Goal: Find specific page/section: Find specific page/section

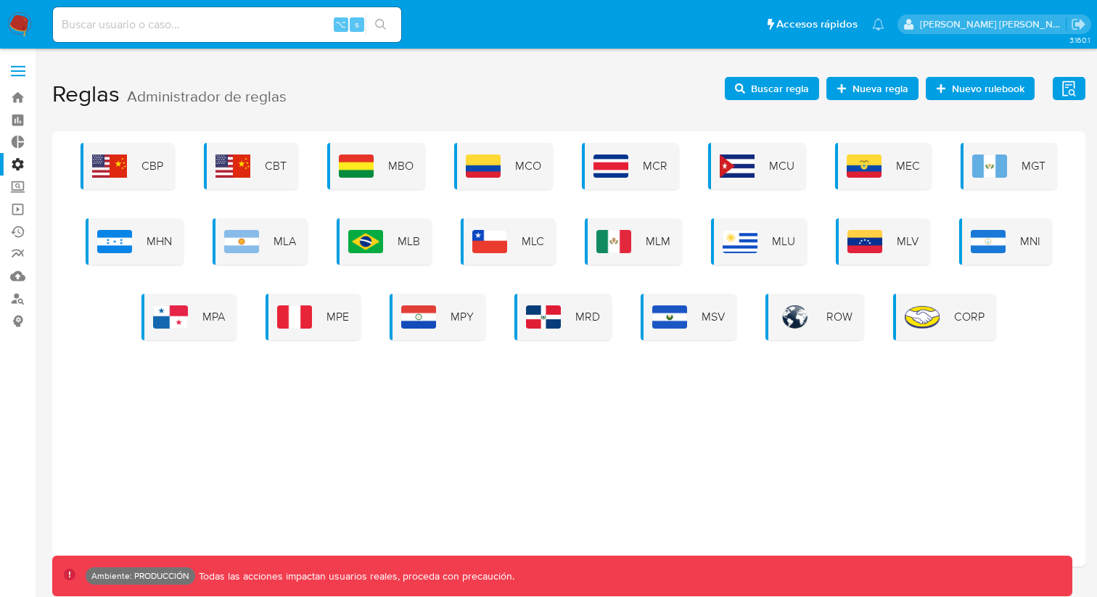
click at [22, 73] on label at bounding box center [18, 71] width 36 height 30
click at [0, 0] on input "checkbox" at bounding box center [0, 0] width 0 height 0
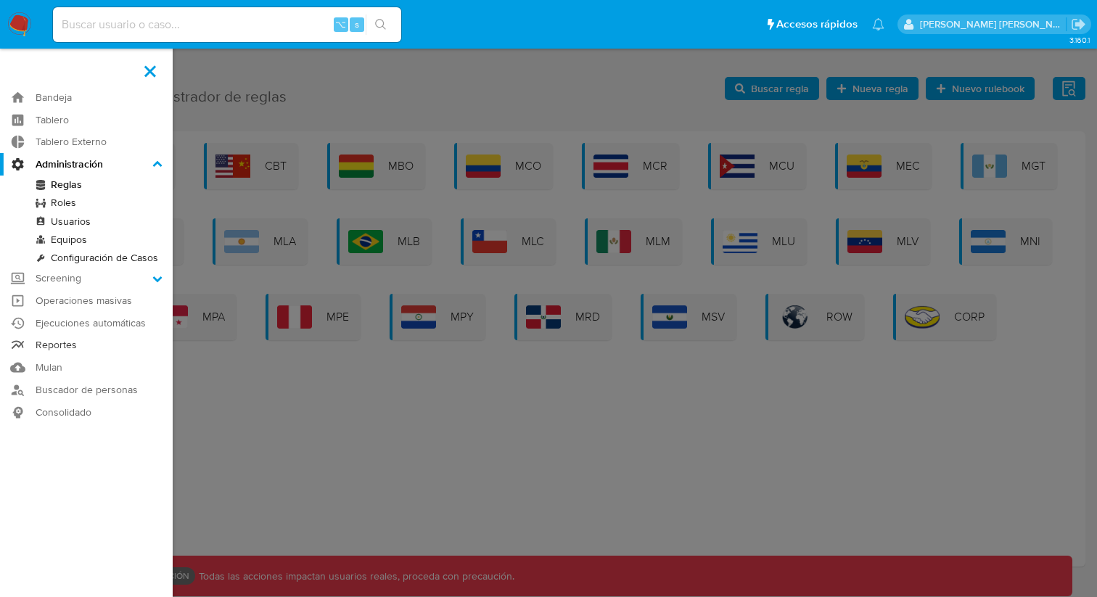
click at [69, 345] on link "Reportes" at bounding box center [86, 346] width 173 height 22
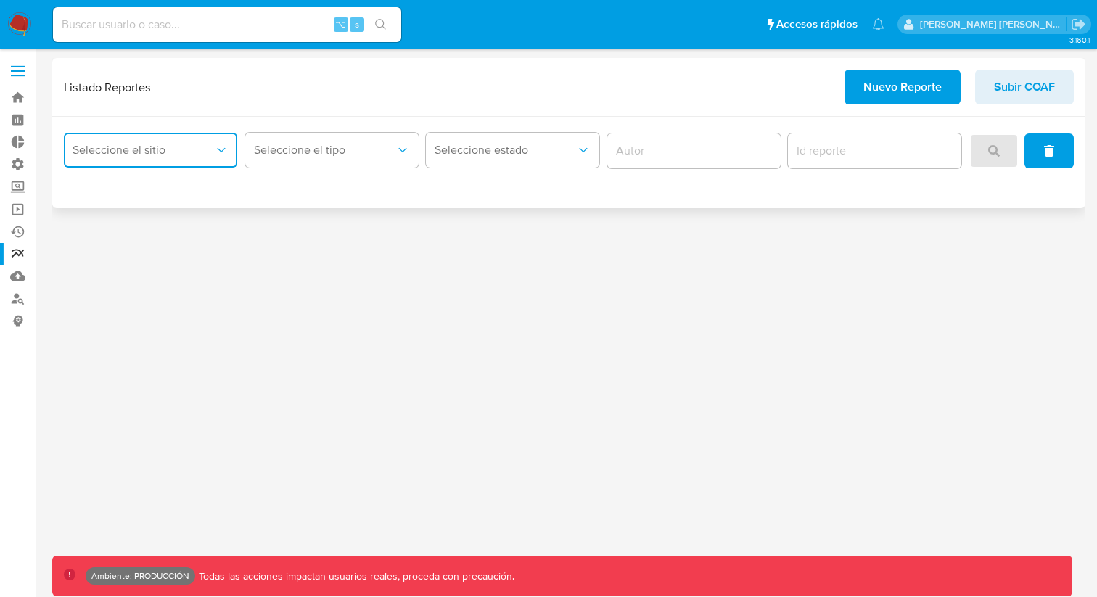
click at [224, 150] on icon "site_id" at bounding box center [221, 150] width 15 height 15
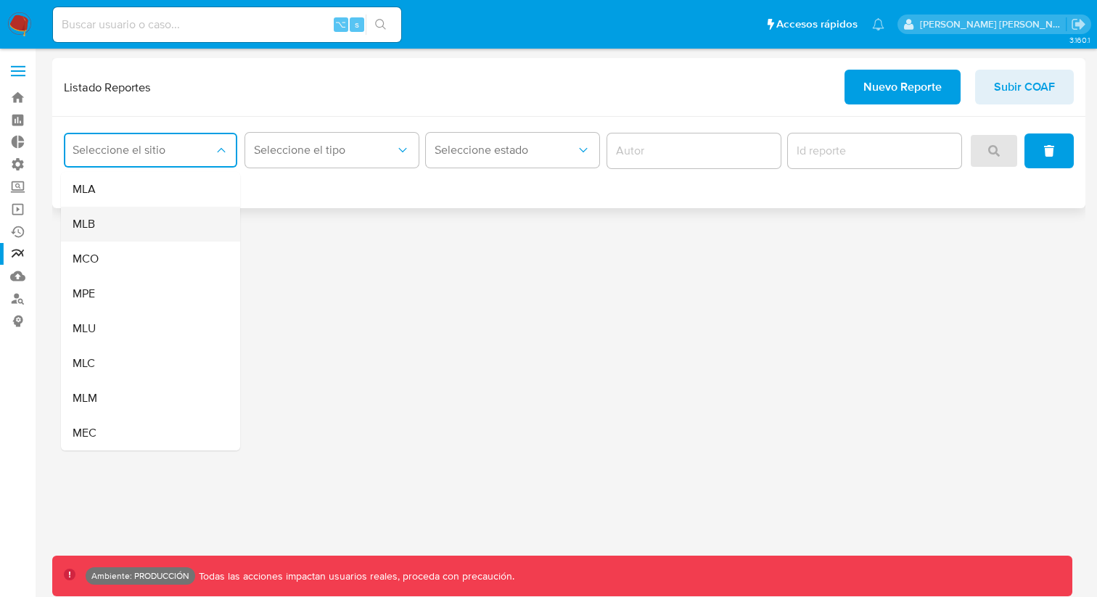
click at [199, 228] on div "MLB" at bounding box center [146, 224] width 147 height 35
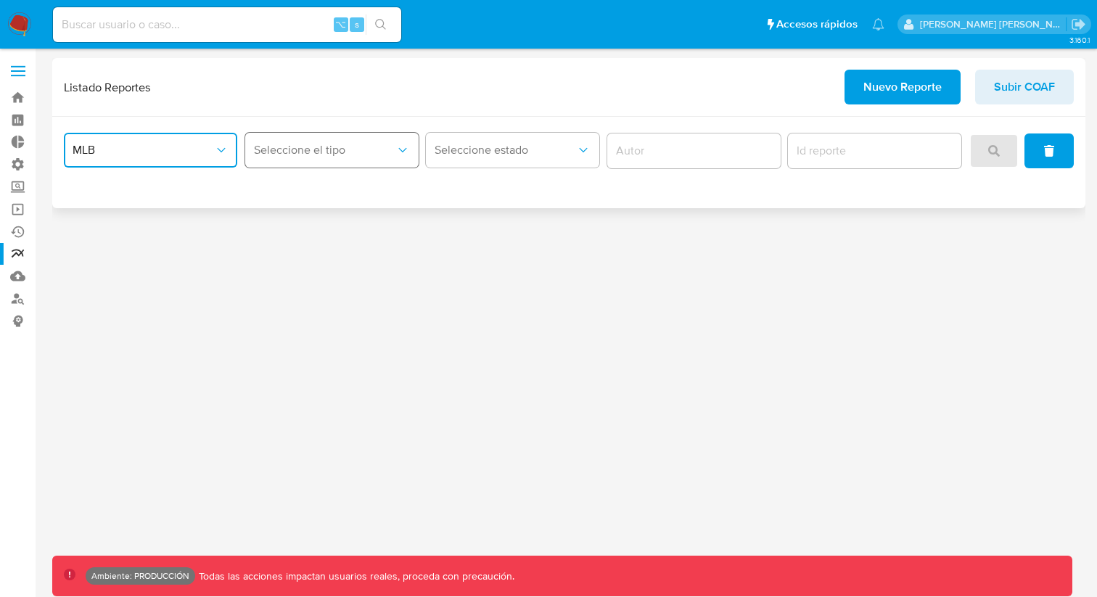
click at [406, 163] on button "Seleccione el tipo" at bounding box center [331, 150] width 173 height 35
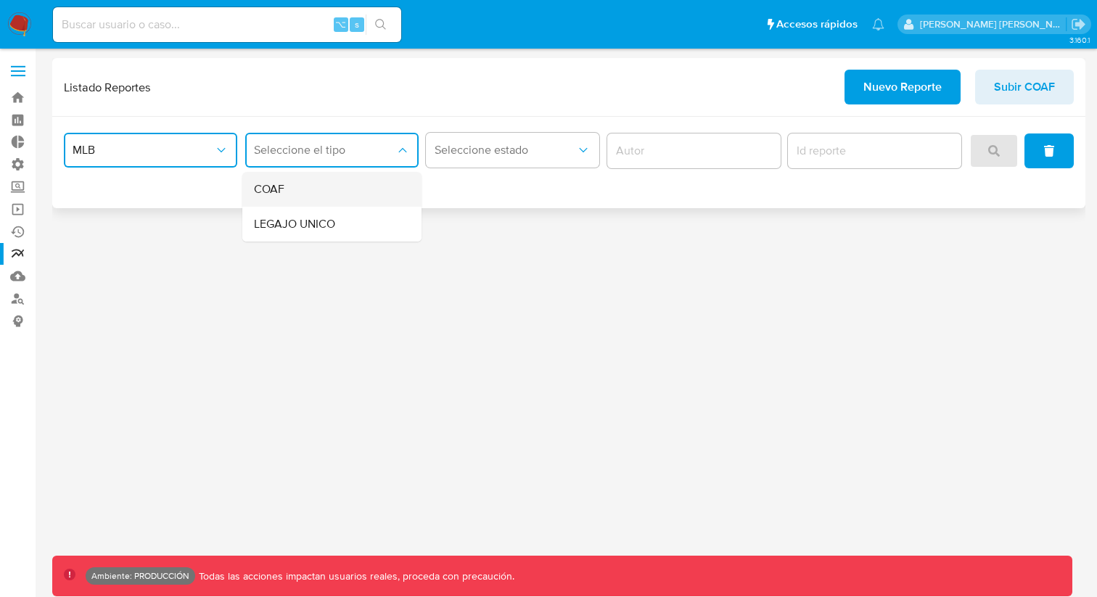
click at [375, 201] on div "COAF" at bounding box center [327, 189] width 147 height 35
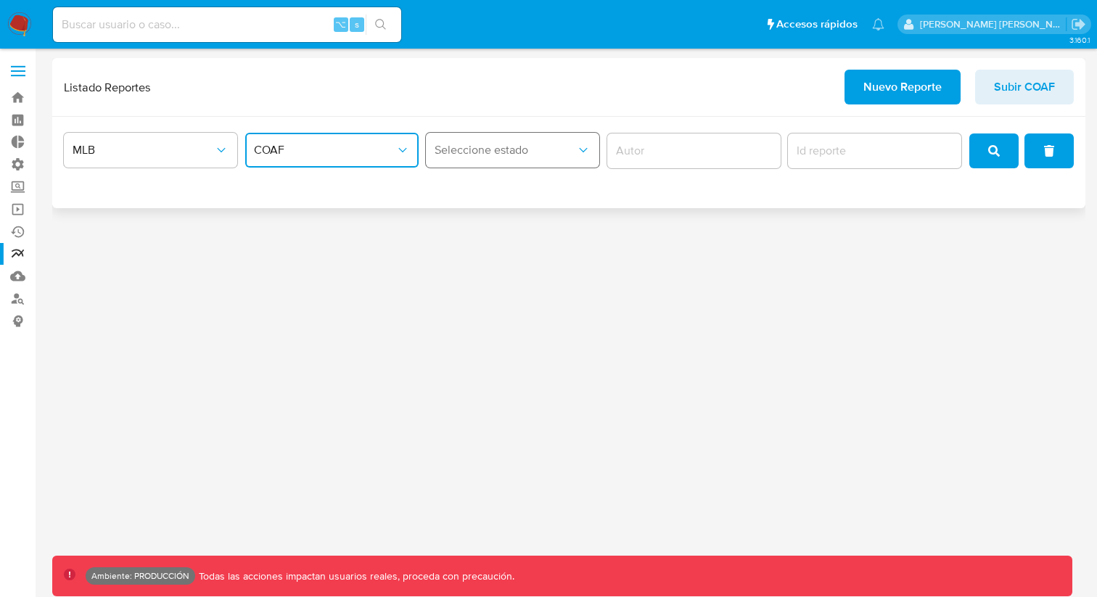
click at [578, 151] on icon "status" at bounding box center [583, 150] width 15 height 15
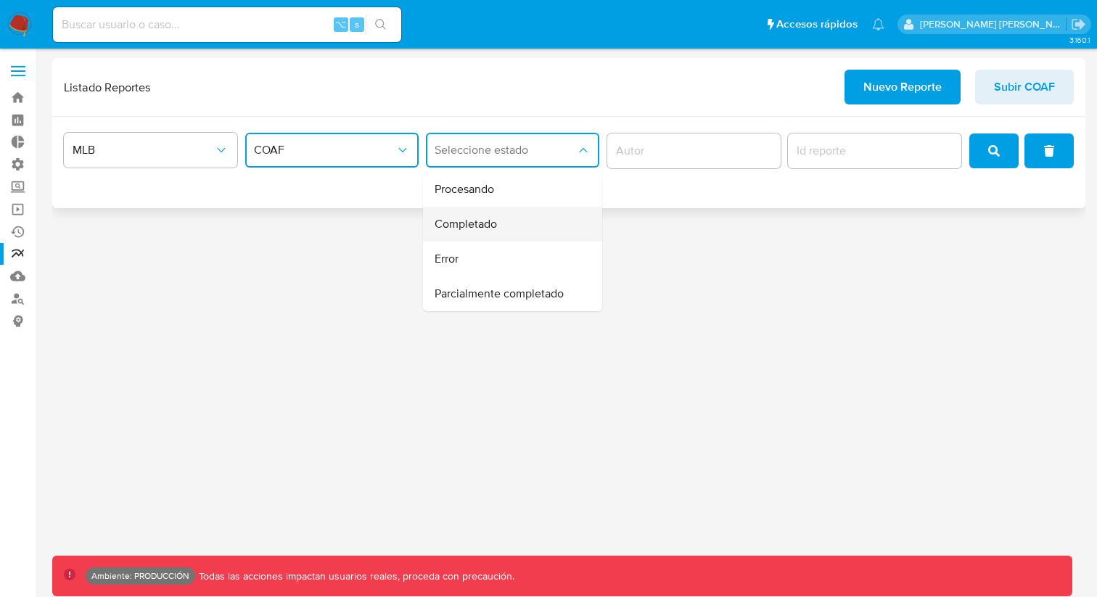
click at [558, 231] on div "Completado" at bounding box center [508, 224] width 147 height 35
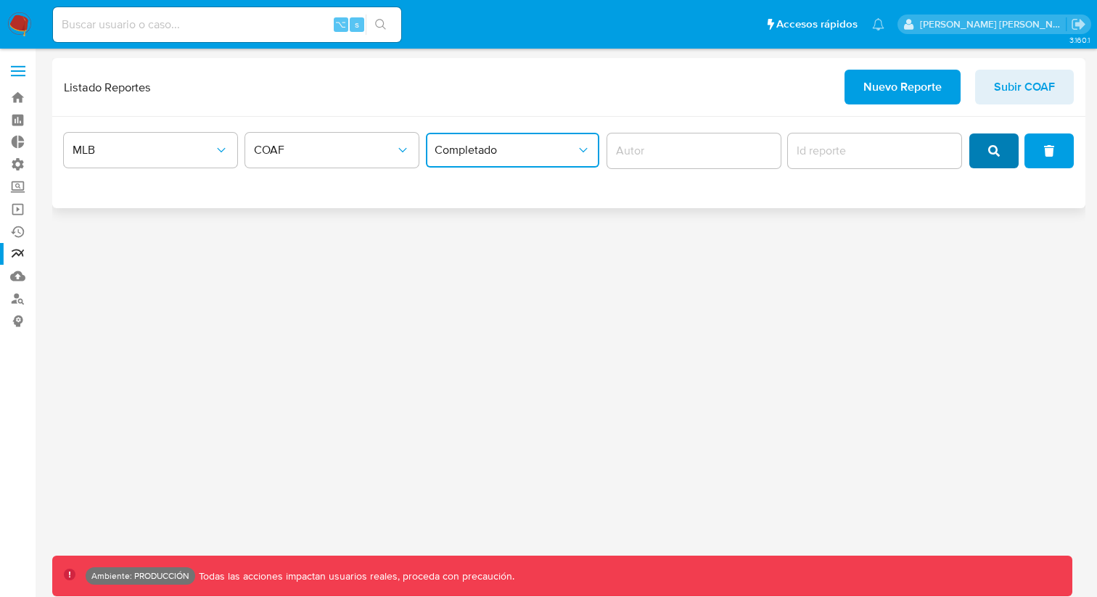
click at [1000, 160] on button "search" at bounding box center [994, 151] width 49 height 35
